Goal: Task Accomplishment & Management: Use online tool/utility

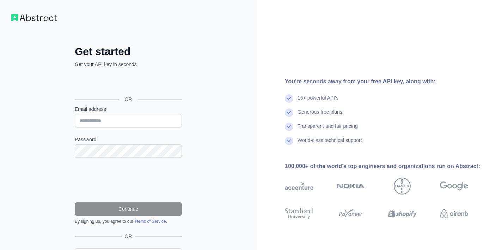
click at [138, 86] on div "Sign in with Google. Opens in new tab" at bounding box center [128, 84] width 106 height 16
click at [145, 82] on div "Sign in with Google. Opens in new tab" at bounding box center [128, 84] width 106 height 16
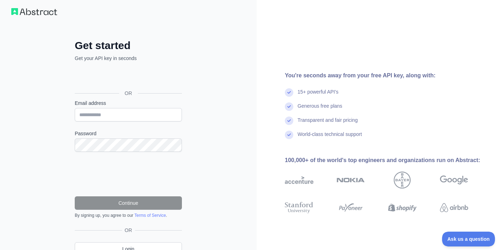
scroll to position [6, 0]
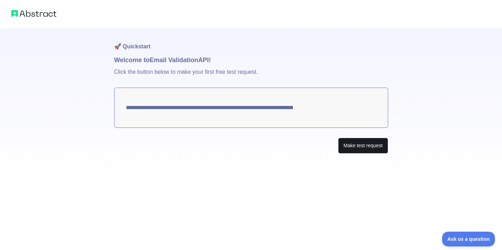
click at [349, 144] on button "Make test request" at bounding box center [363, 146] width 50 height 16
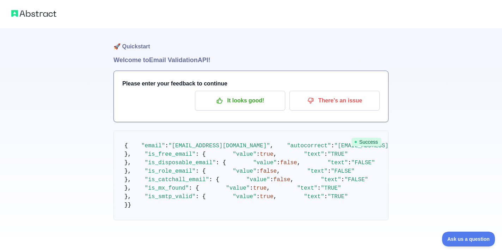
scroll to position [12, 0]
click at [107, 1] on div at bounding box center [251, 14] width 502 height 28
click at [344, 139] on pre "{ "email" : "[EMAIL_ADDRESS][DOMAIN_NAME]" , "autocorrect" : "[EMAIL_ADDRESS][D…" at bounding box center [251, 176] width 275 height 90
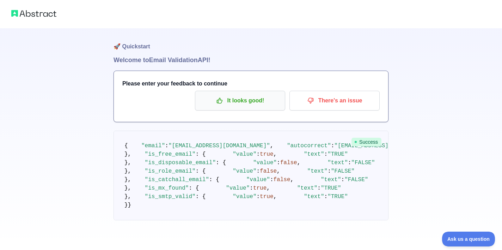
click at [273, 91] on button "It looks good!" at bounding box center [240, 101] width 90 height 20
click at [253, 95] on p "It looks good!" at bounding box center [240, 101] width 80 height 12
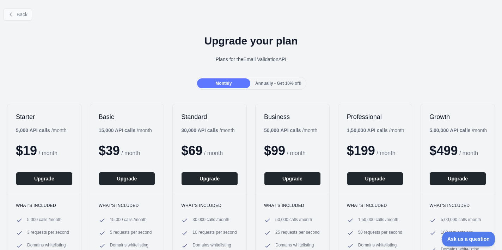
click at [23, 16] on span "Back" at bounding box center [22, 15] width 11 height 6
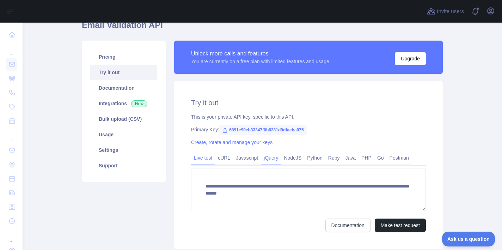
scroll to position [35, 0]
click at [227, 157] on link "cURL" at bounding box center [224, 157] width 18 height 11
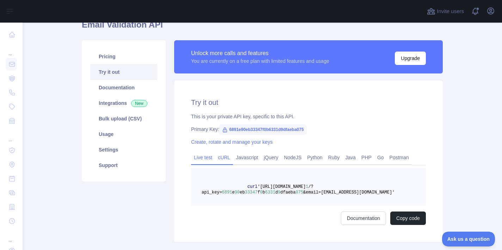
click at [205, 156] on link "Live test" at bounding box center [203, 157] width 24 height 11
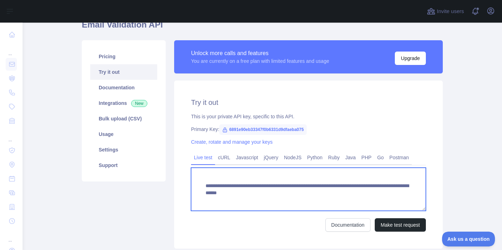
click at [237, 191] on textarea "**********" at bounding box center [308, 189] width 235 height 43
